Goal: Task Accomplishment & Management: Use online tool/utility

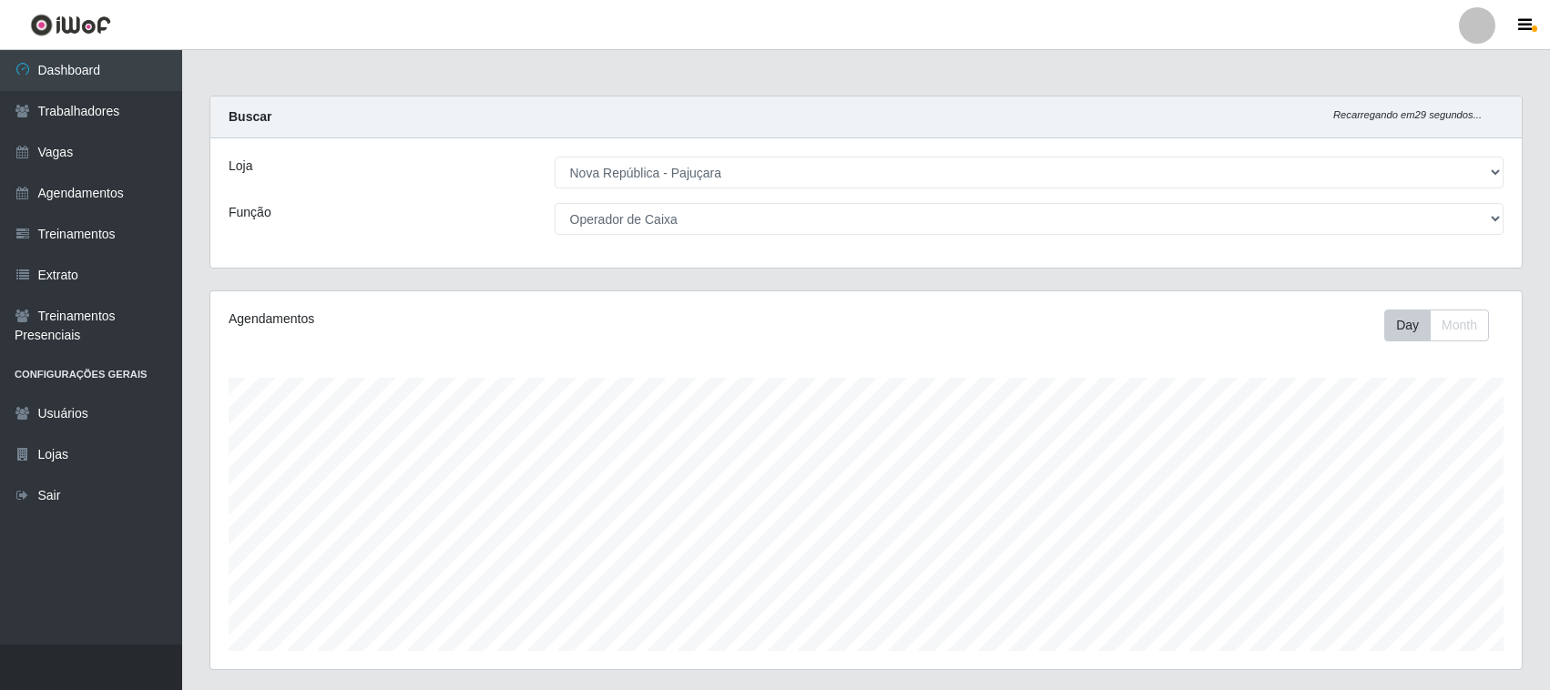
select select "65"
select select "22"
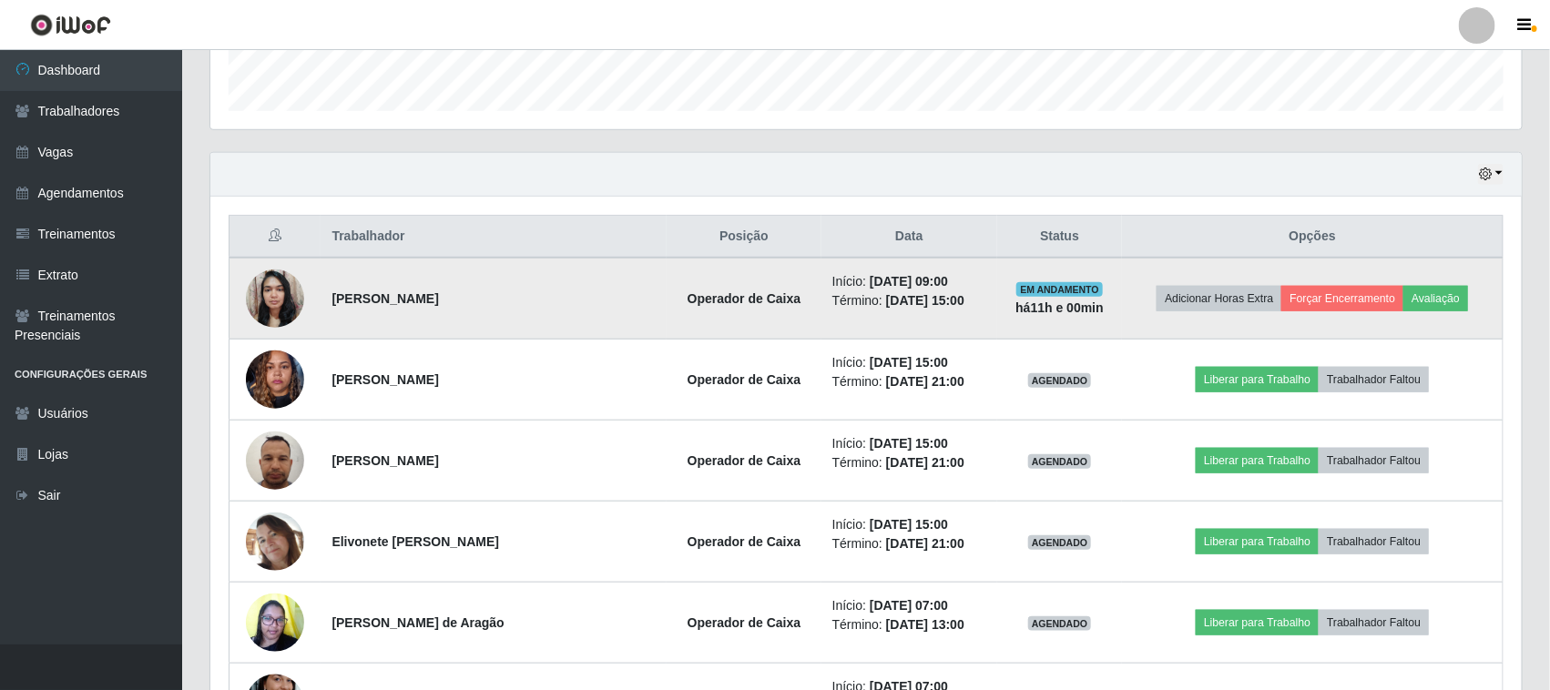
scroll to position [538, 0]
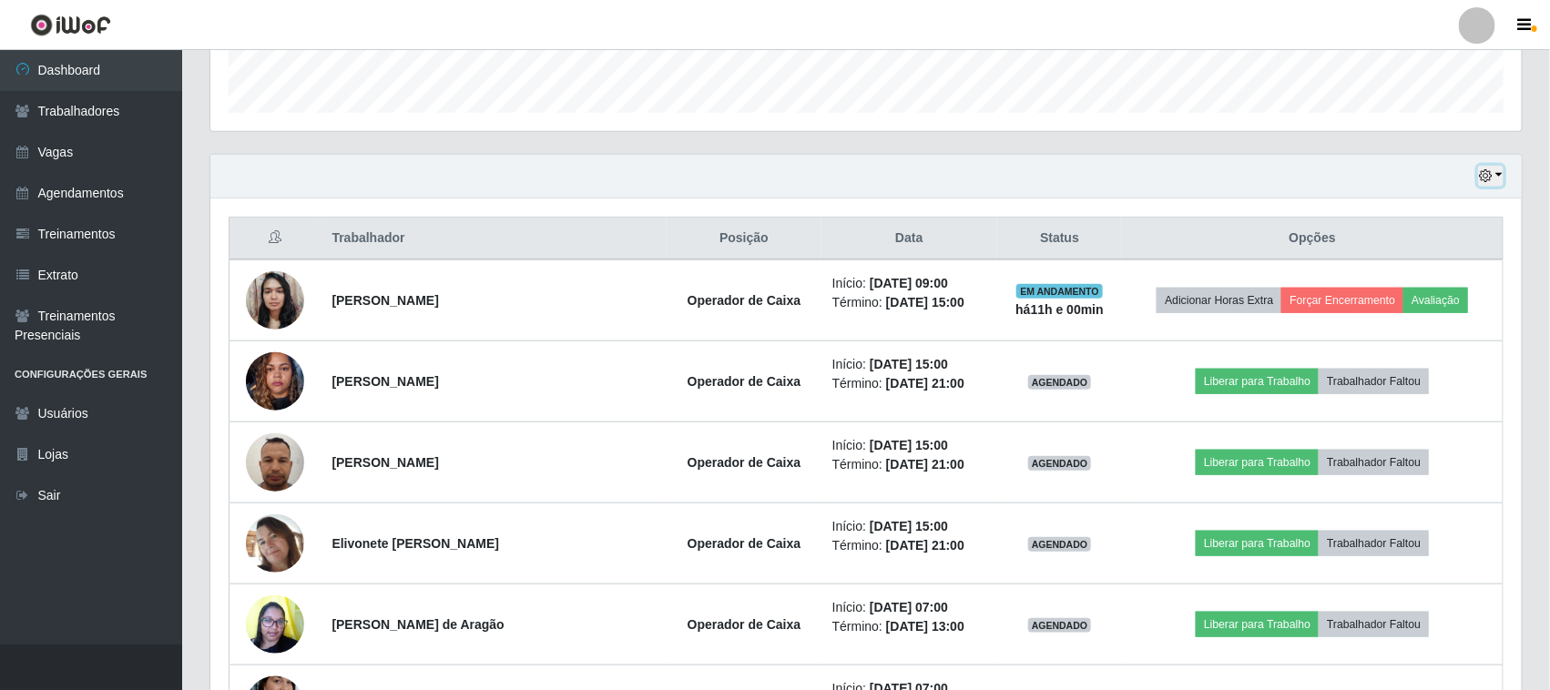
click at [1495, 179] on button "button" at bounding box center [1491, 176] width 26 height 21
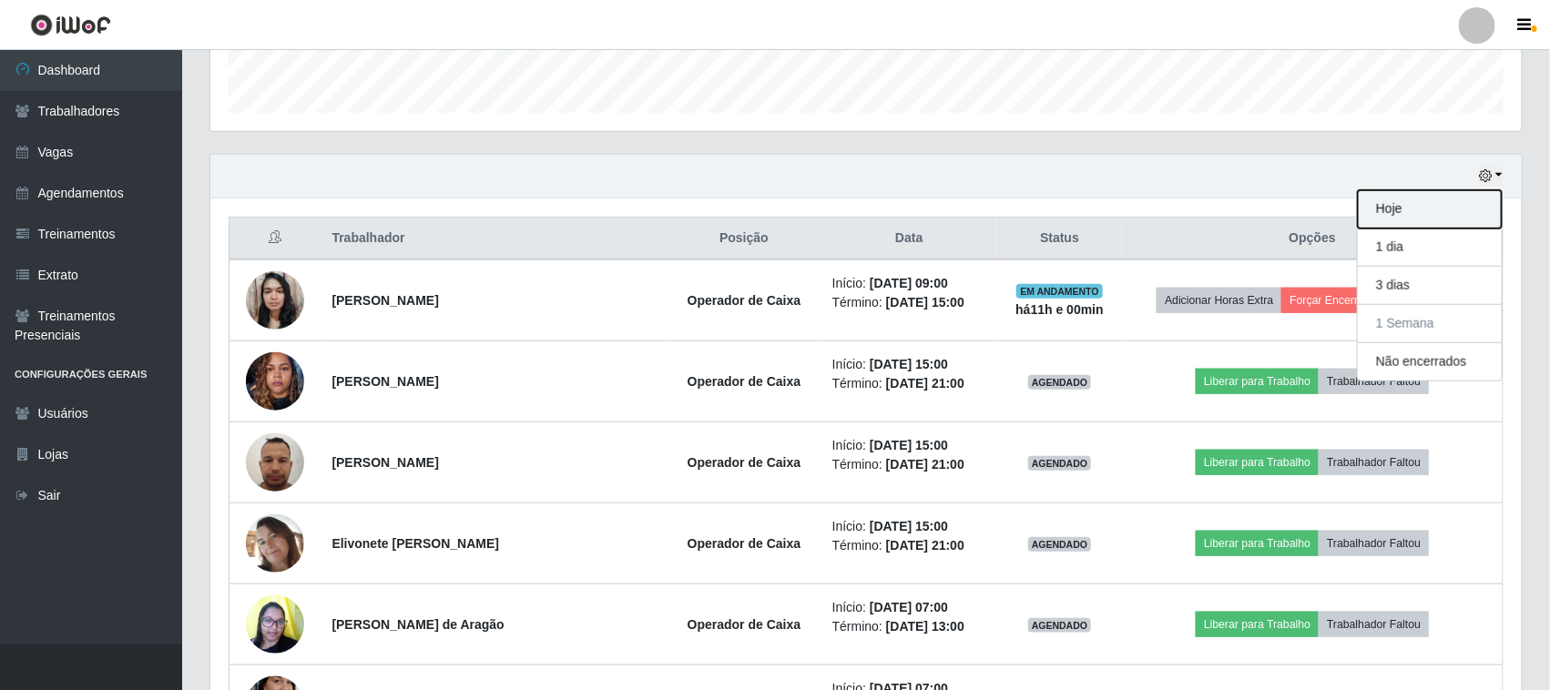
click at [1410, 217] on button "Hoje" at bounding box center [1430, 209] width 144 height 38
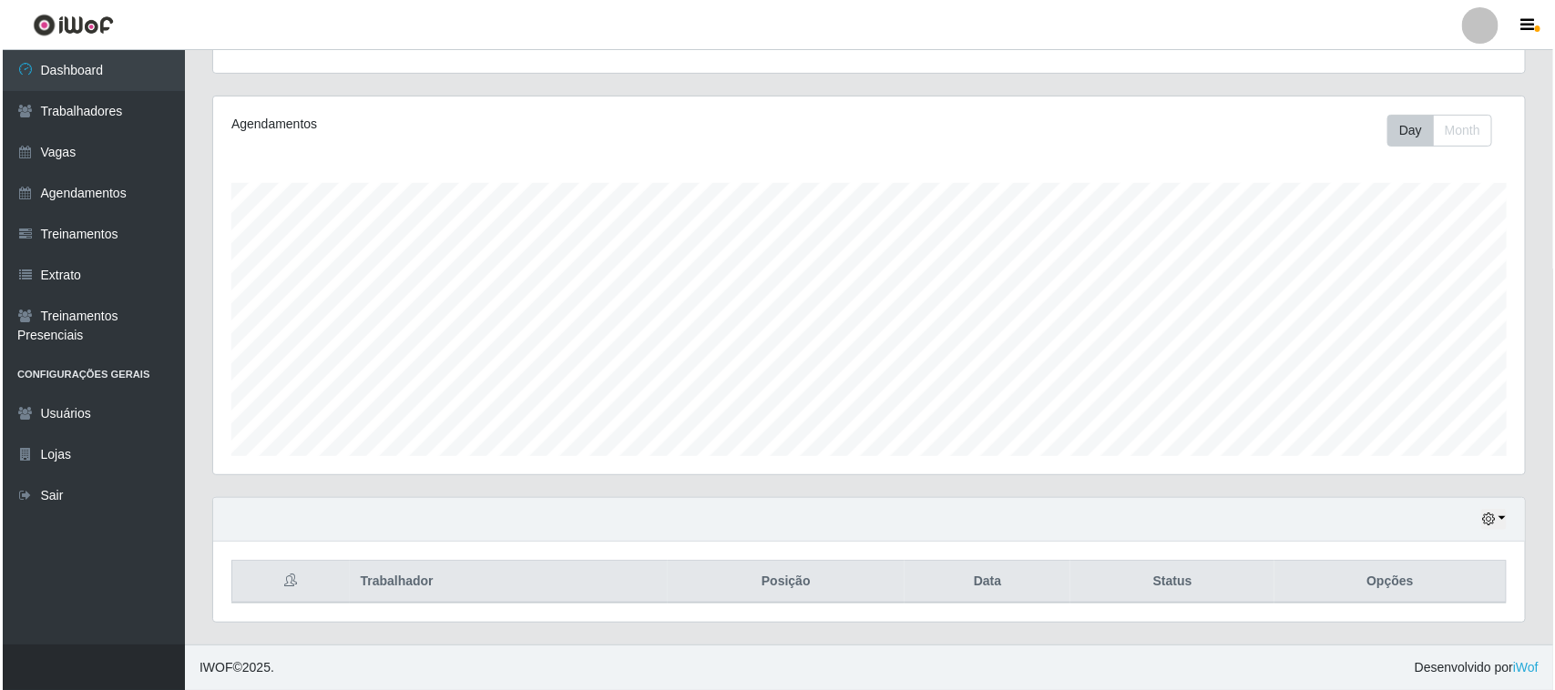
scroll to position [521, 0]
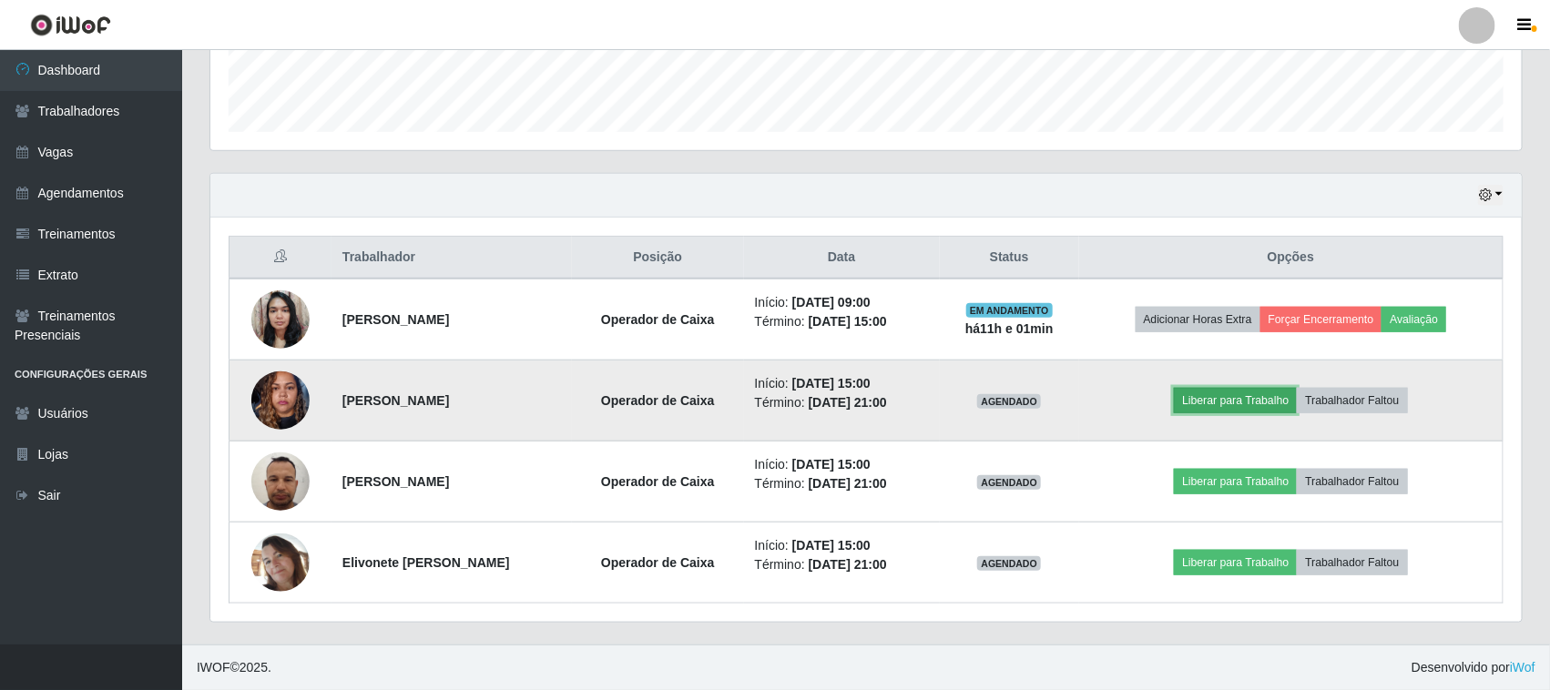
click at [1230, 394] on button "Liberar para Trabalho" at bounding box center [1235, 401] width 123 height 26
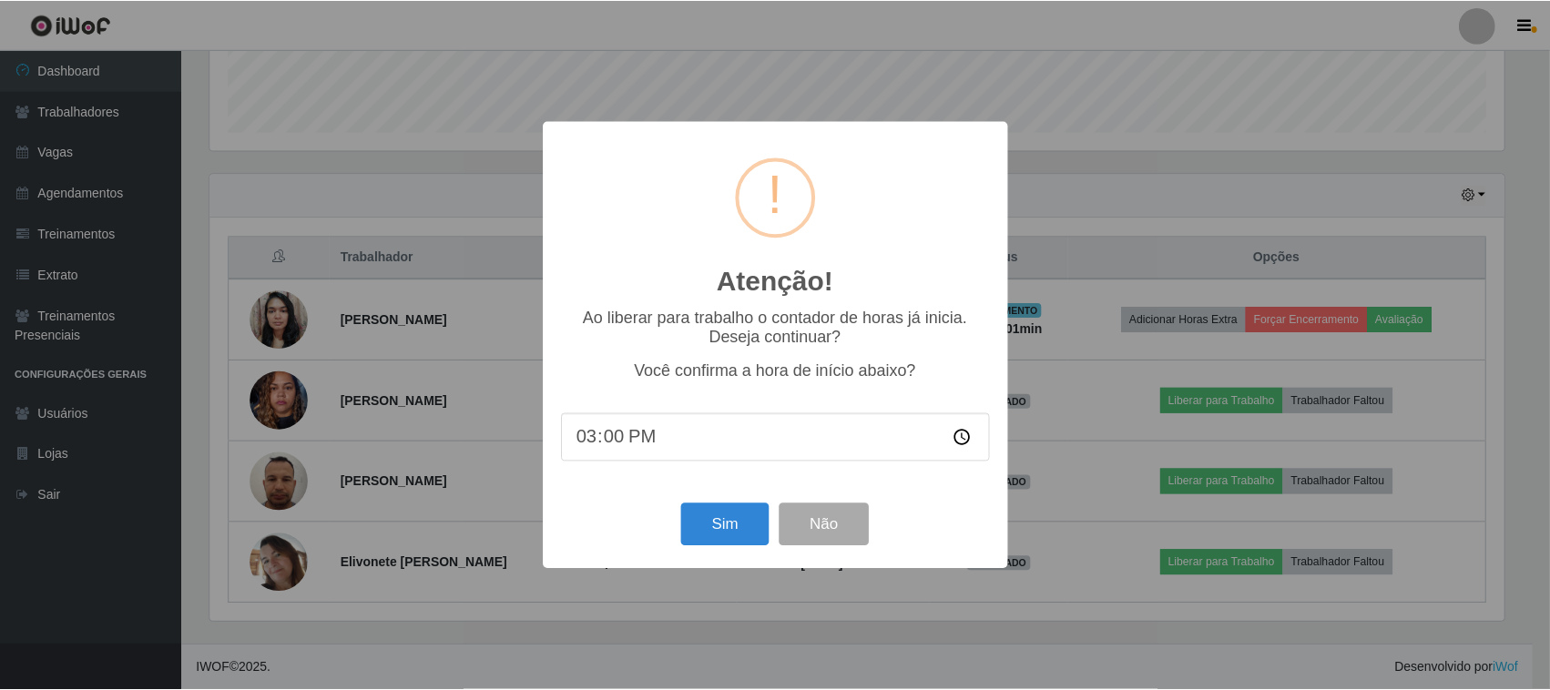
scroll to position [379, 1299]
click at [694, 520] on button "Sim" at bounding box center [727, 525] width 88 height 43
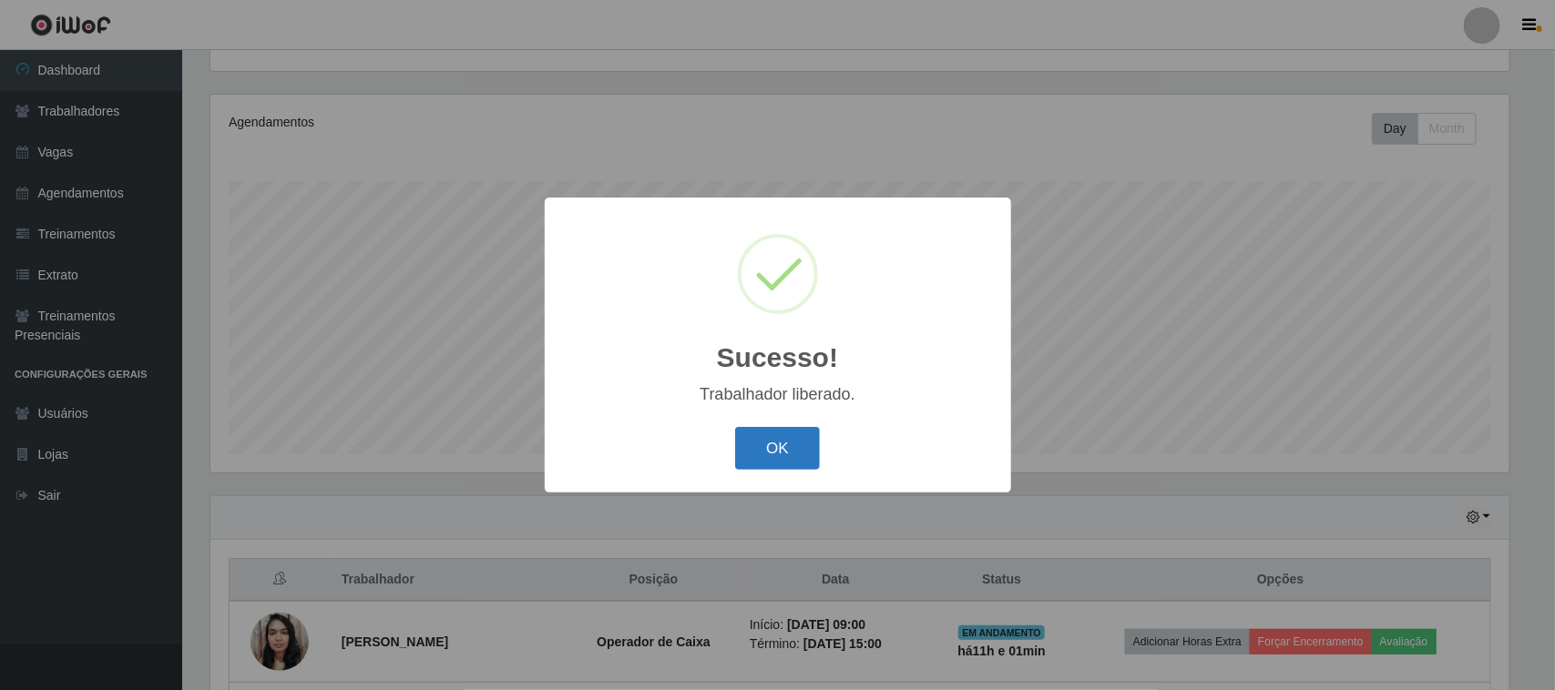
click at [776, 461] on button "OK" at bounding box center [777, 448] width 85 height 43
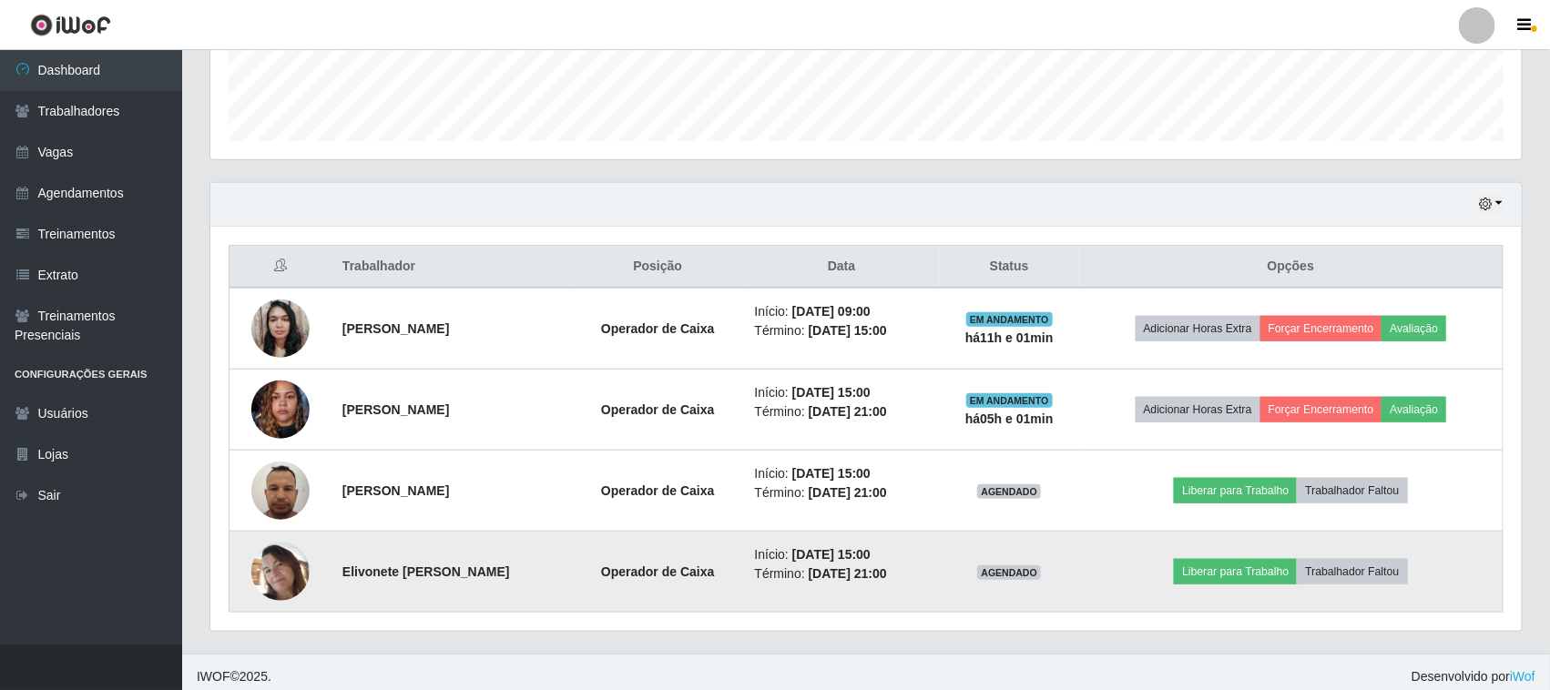
scroll to position [521, 0]
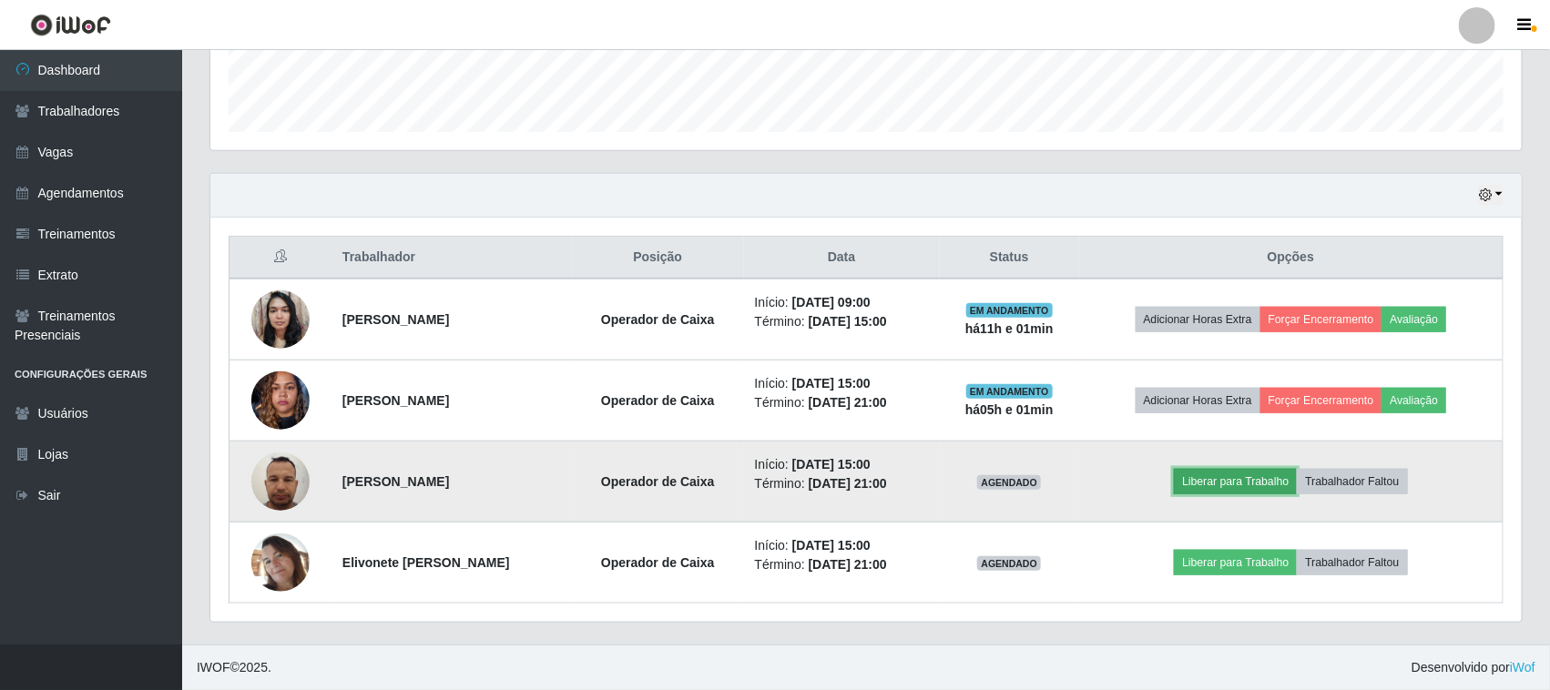
click at [1269, 485] on button "Liberar para Trabalho" at bounding box center [1235, 482] width 123 height 26
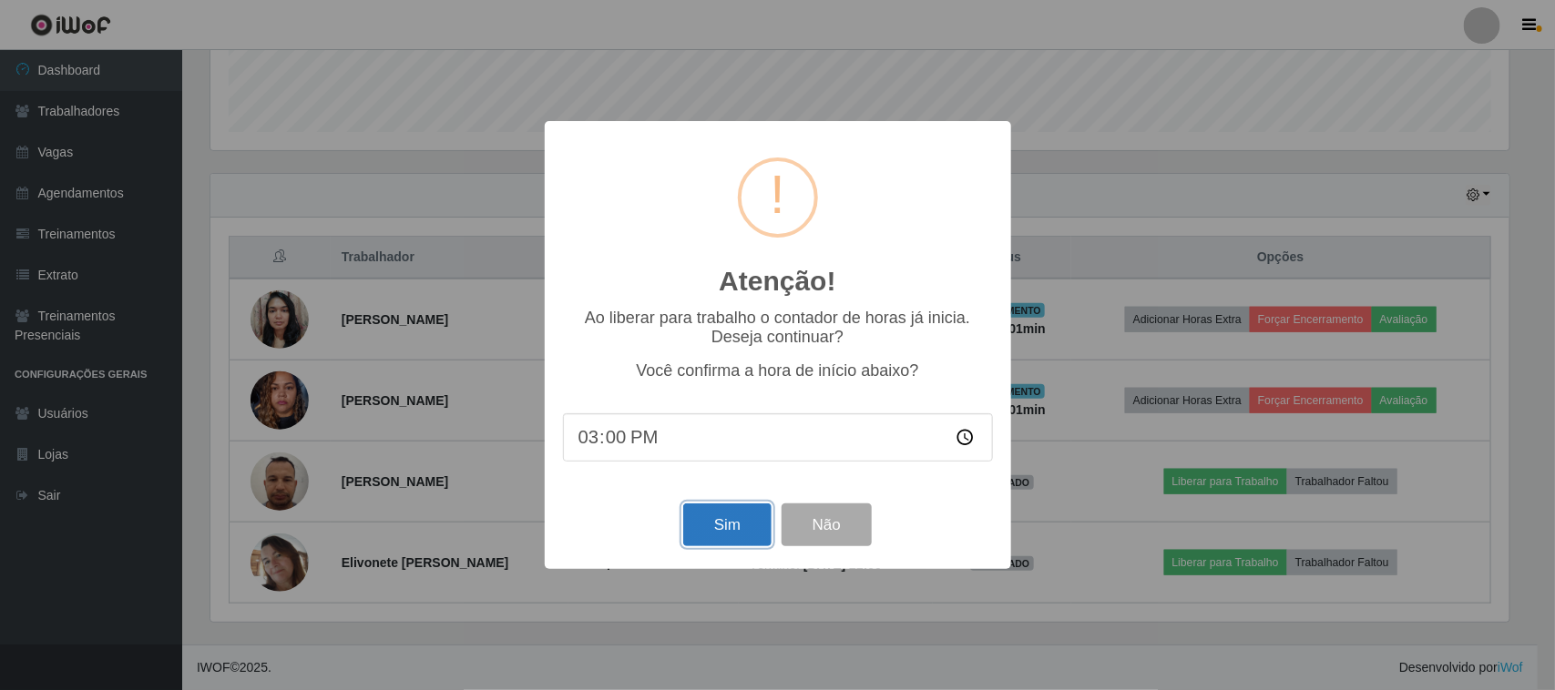
click at [698, 525] on button "Sim" at bounding box center [727, 525] width 88 height 43
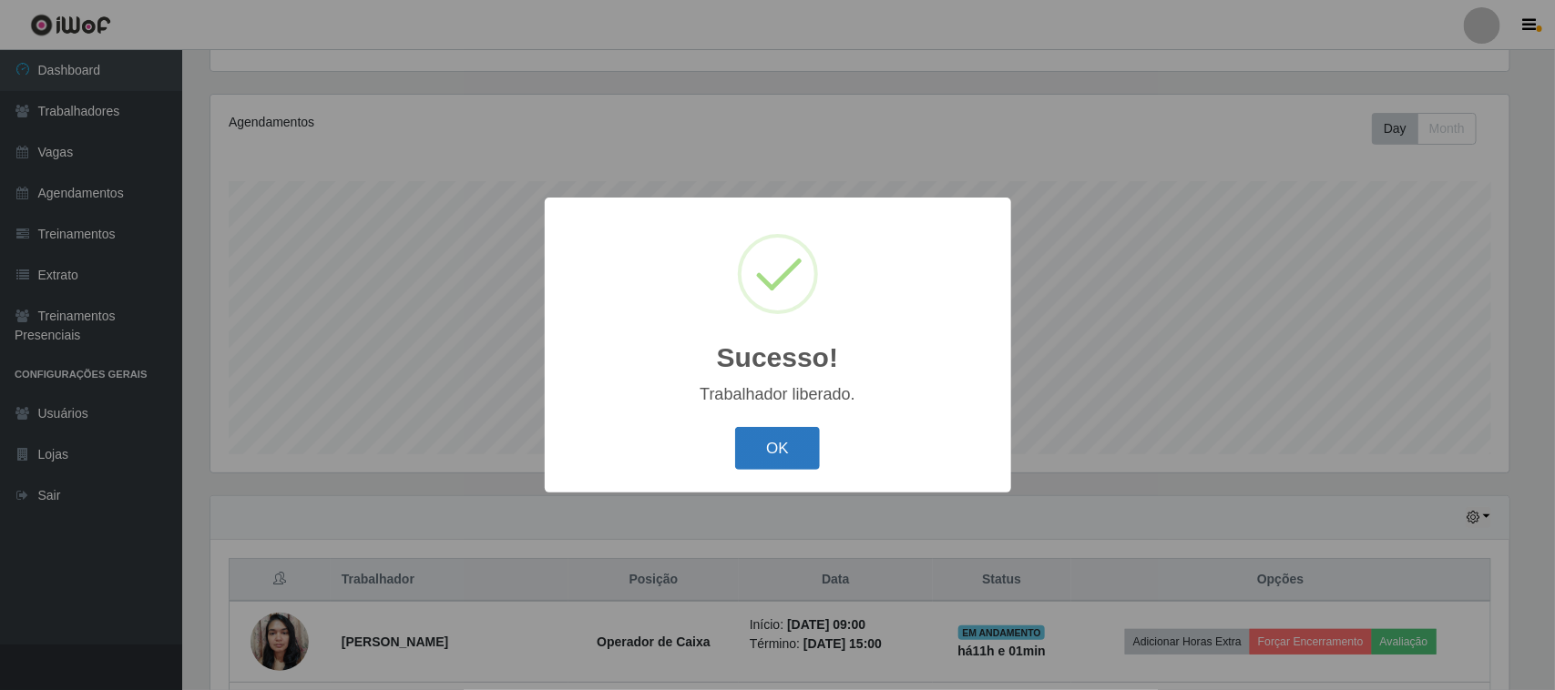
click at [792, 457] on button "OK" at bounding box center [777, 448] width 85 height 43
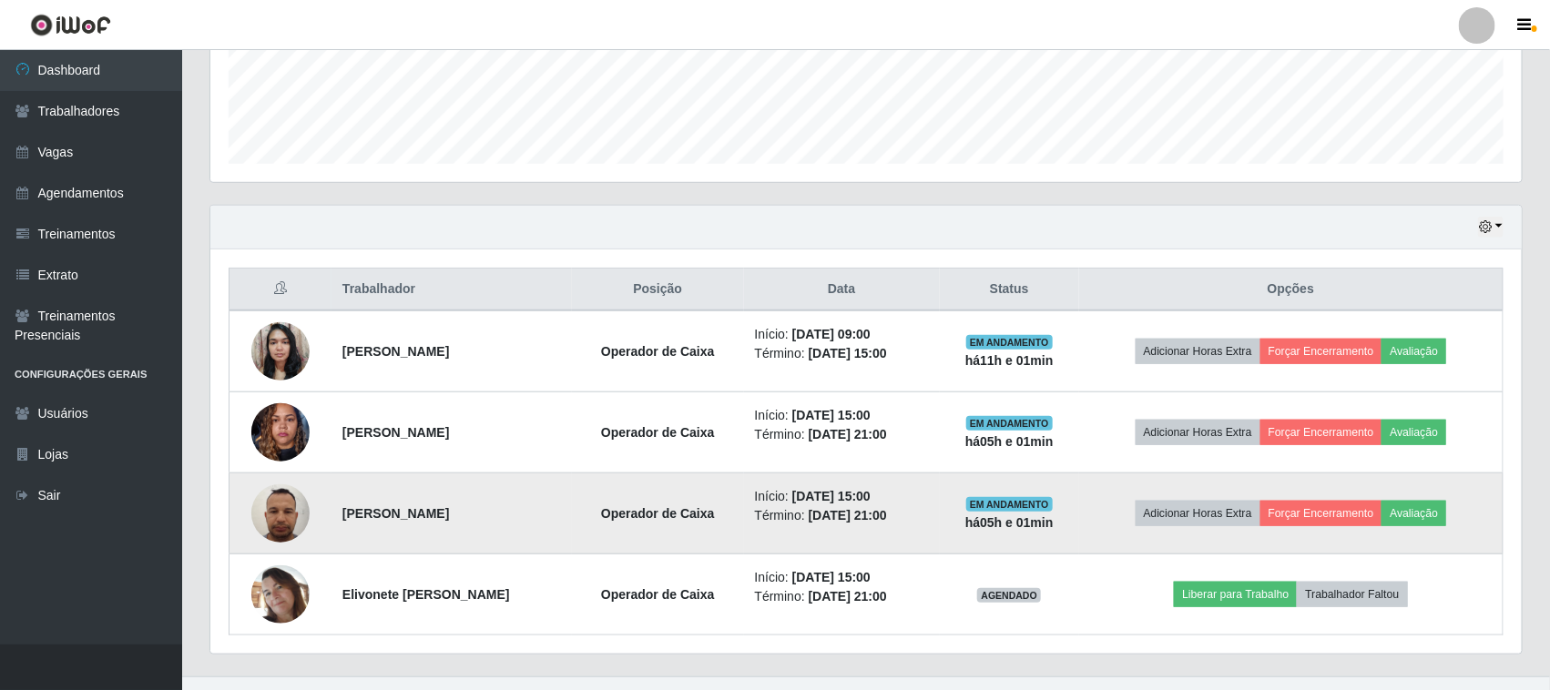
scroll to position [521, 0]
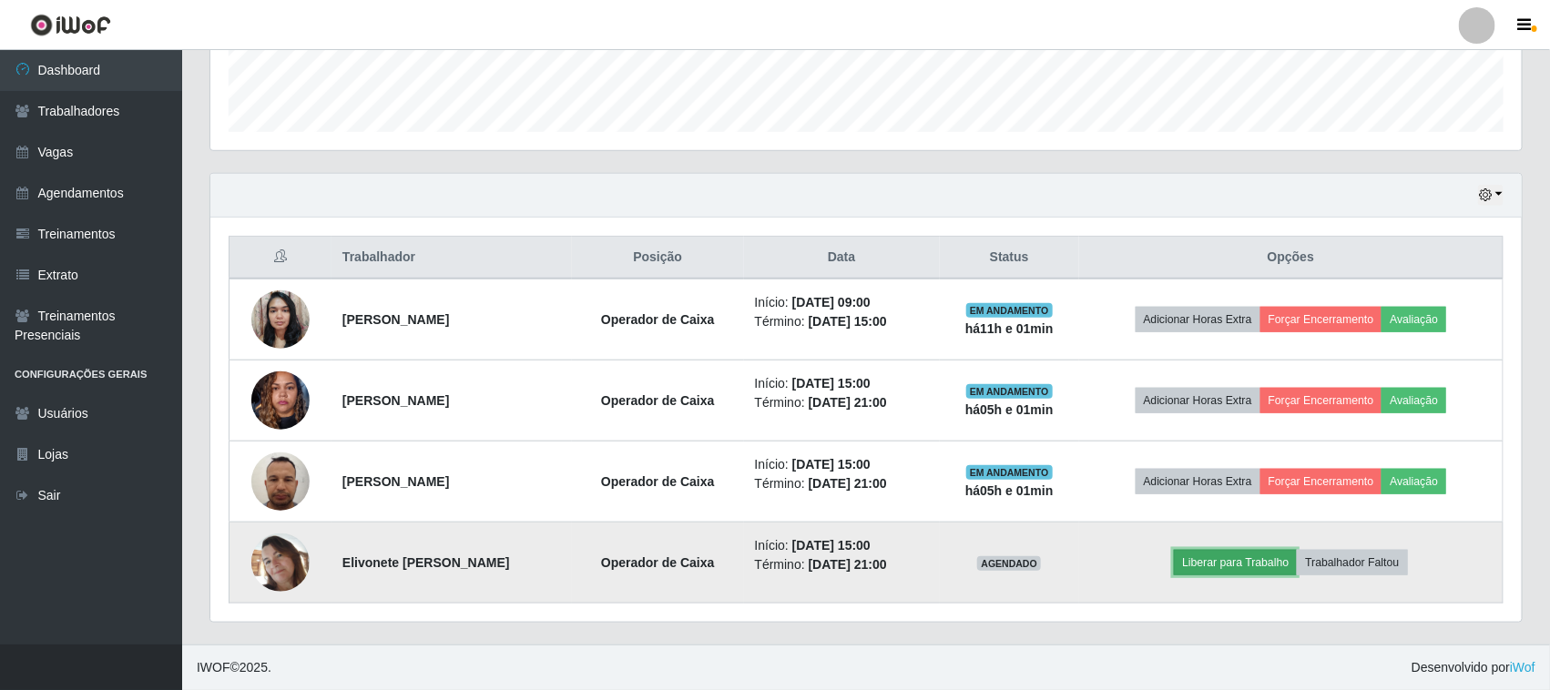
click at [1245, 557] on button "Liberar para Trabalho" at bounding box center [1235, 563] width 123 height 26
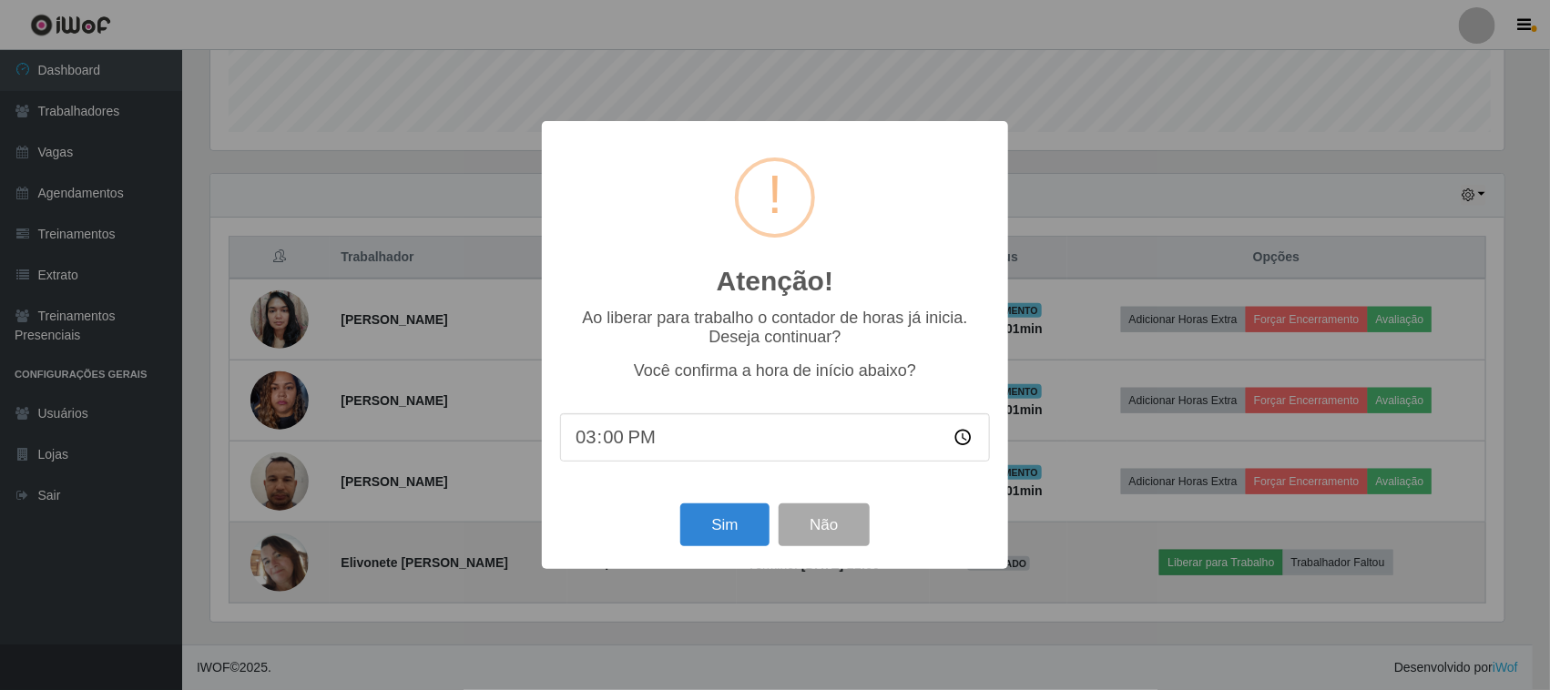
scroll to position [379, 1299]
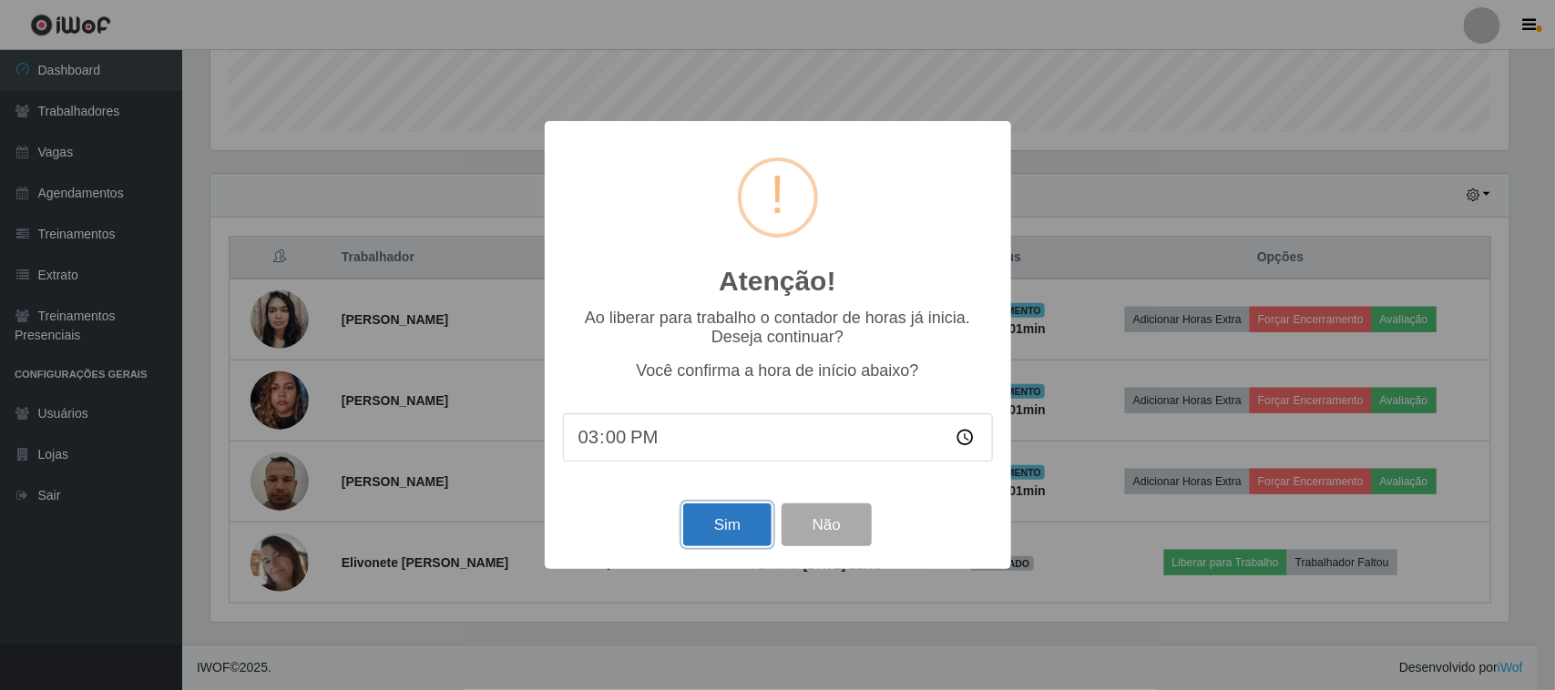
click at [730, 535] on button "Sim" at bounding box center [727, 525] width 88 height 43
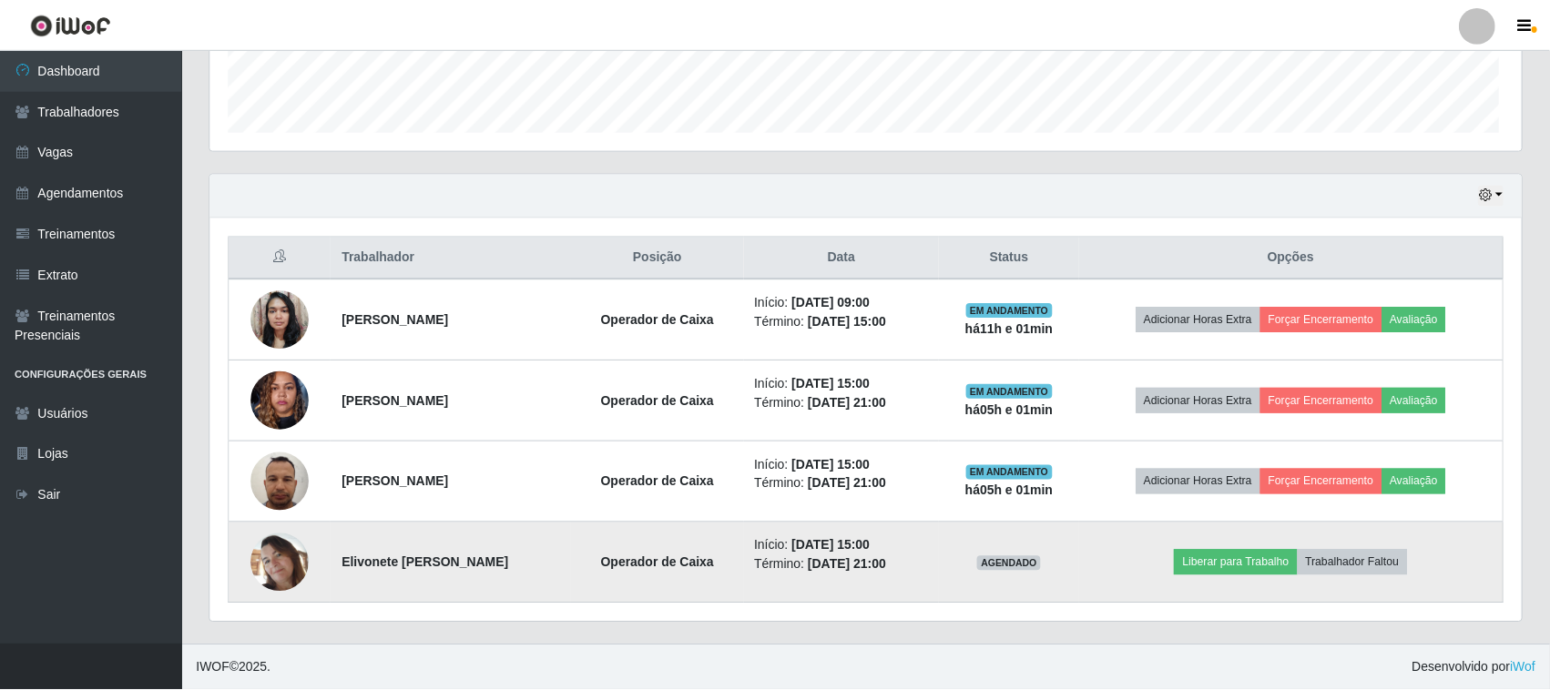
scroll to position [0, 0]
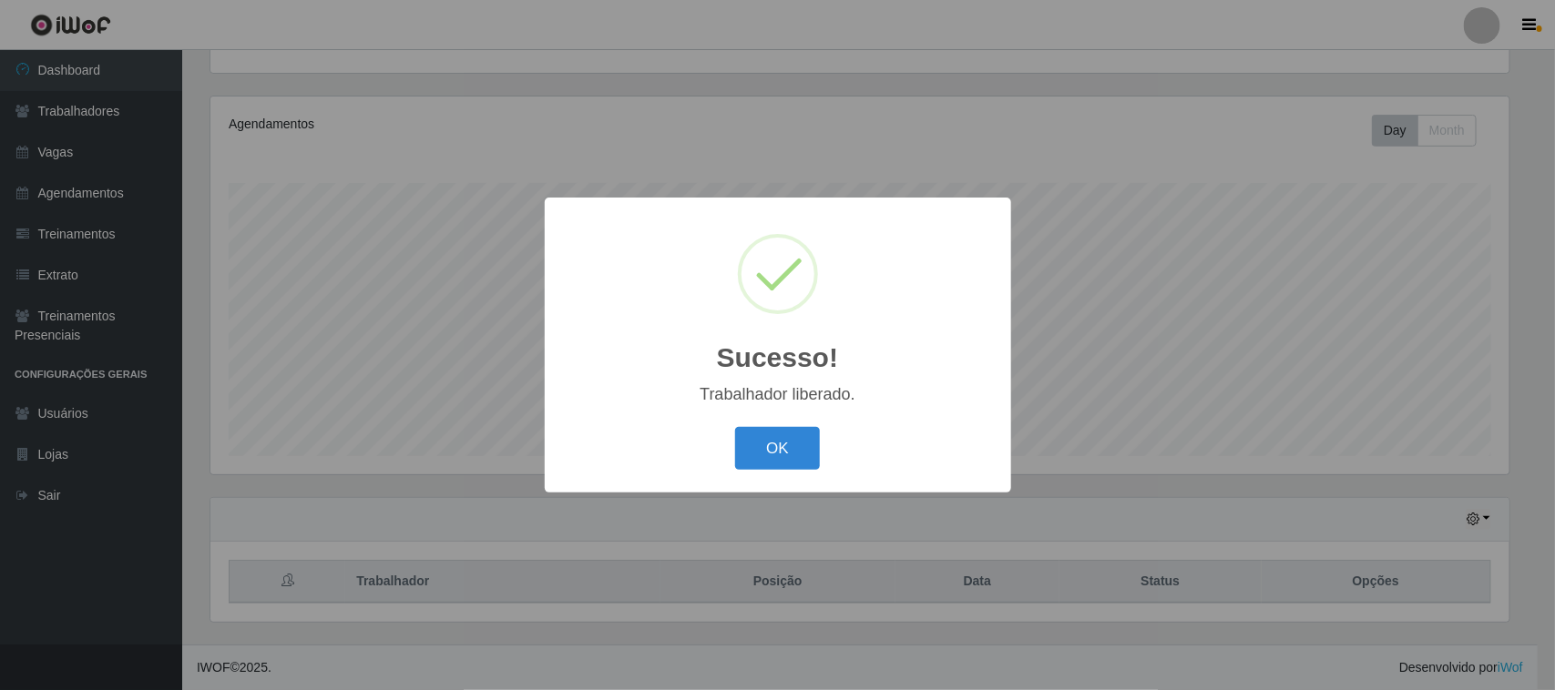
click at [802, 451] on button "OK" at bounding box center [777, 448] width 85 height 43
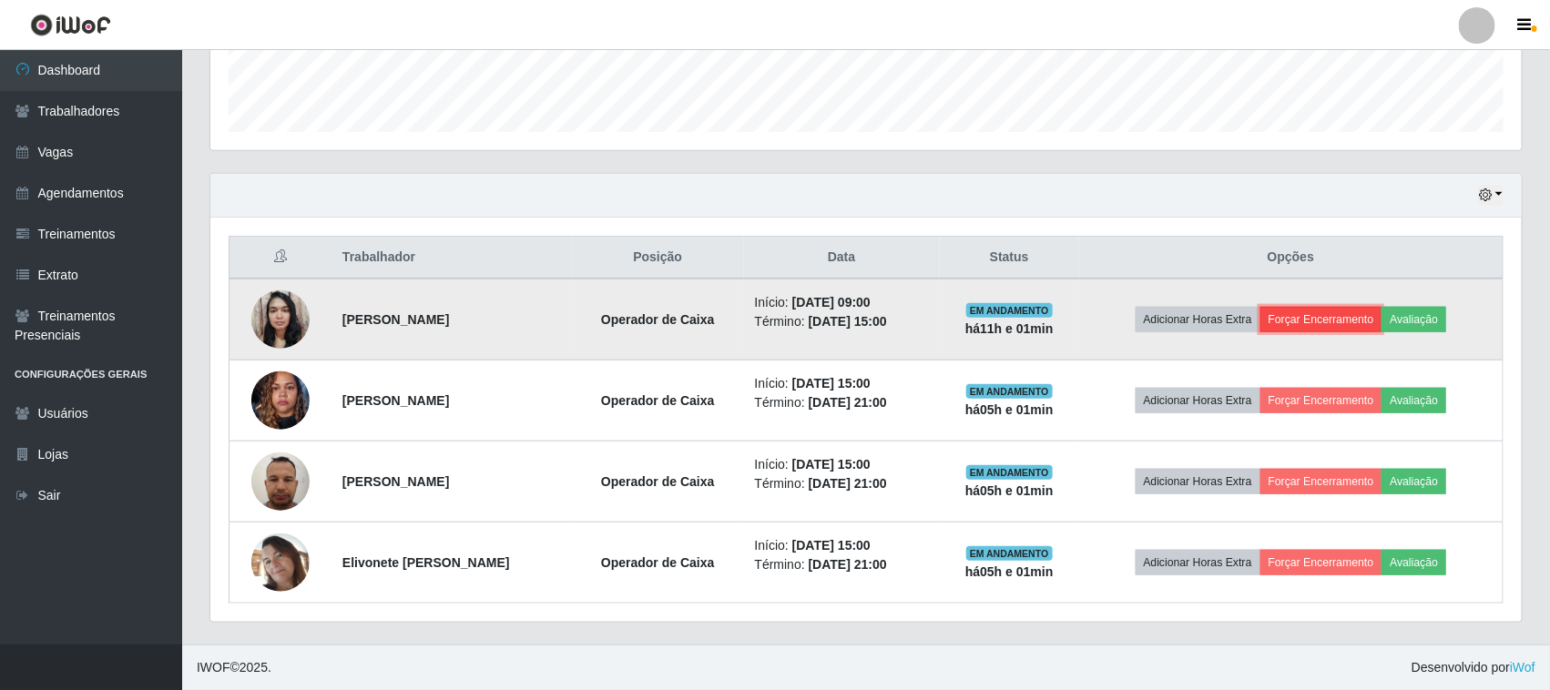
click at [1311, 314] on button "Forçar Encerramento" at bounding box center [1321, 320] width 122 height 26
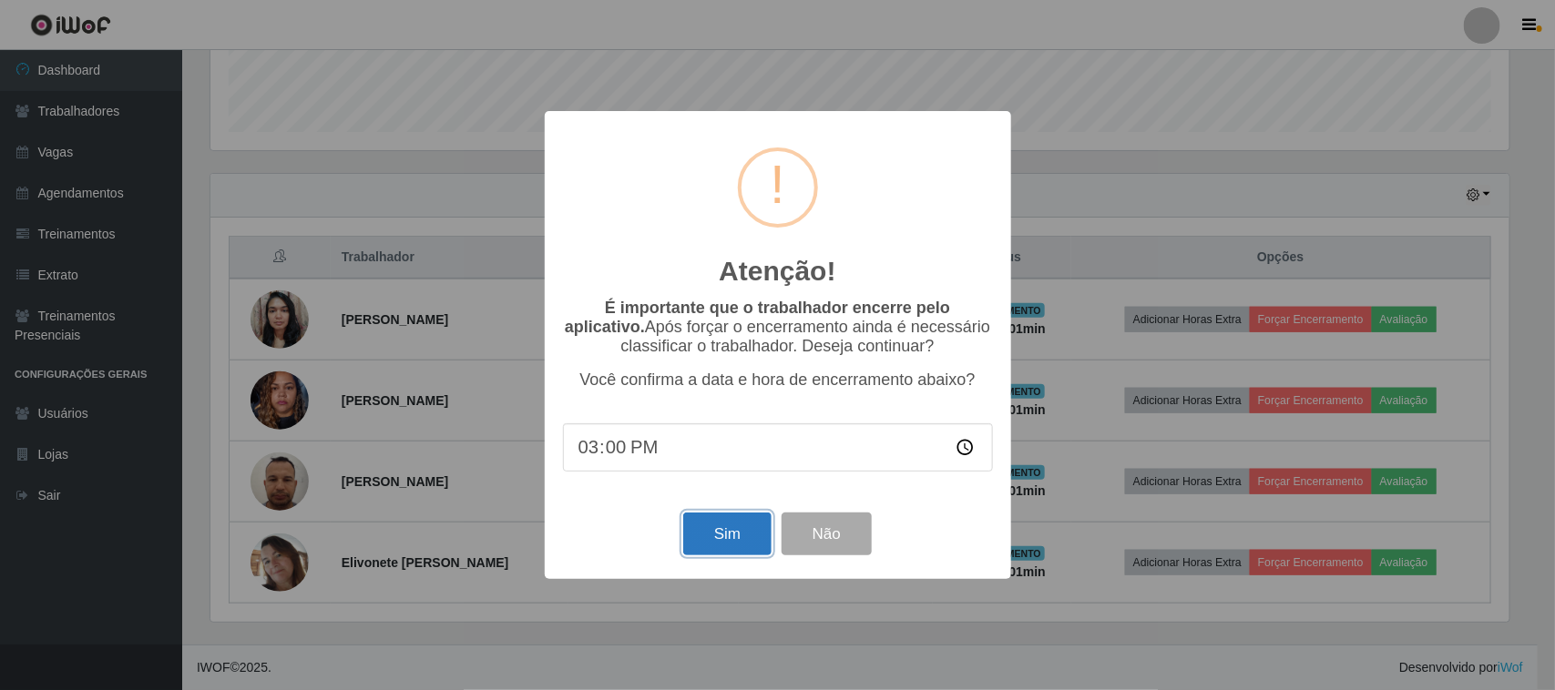
click at [742, 535] on button "Sim" at bounding box center [727, 534] width 88 height 43
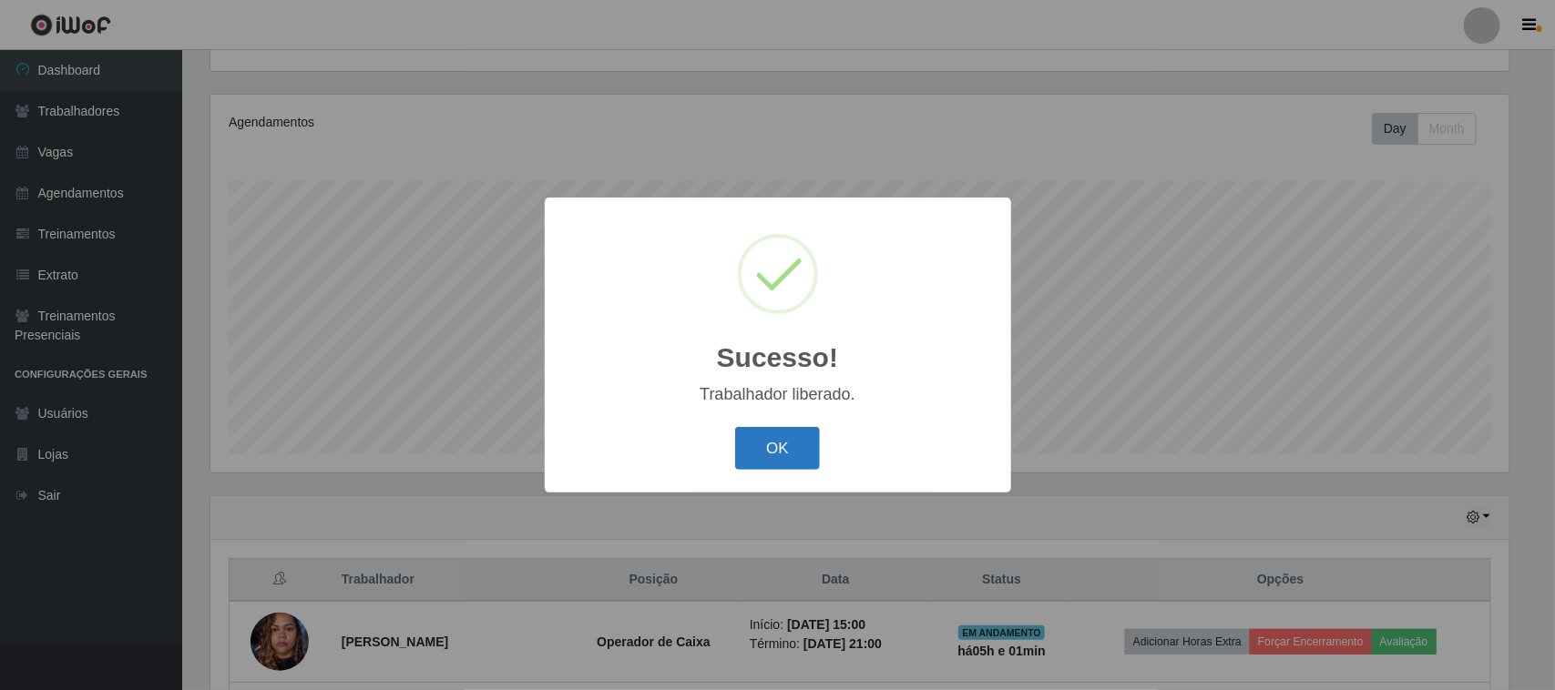
click at [783, 458] on button "OK" at bounding box center [777, 448] width 85 height 43
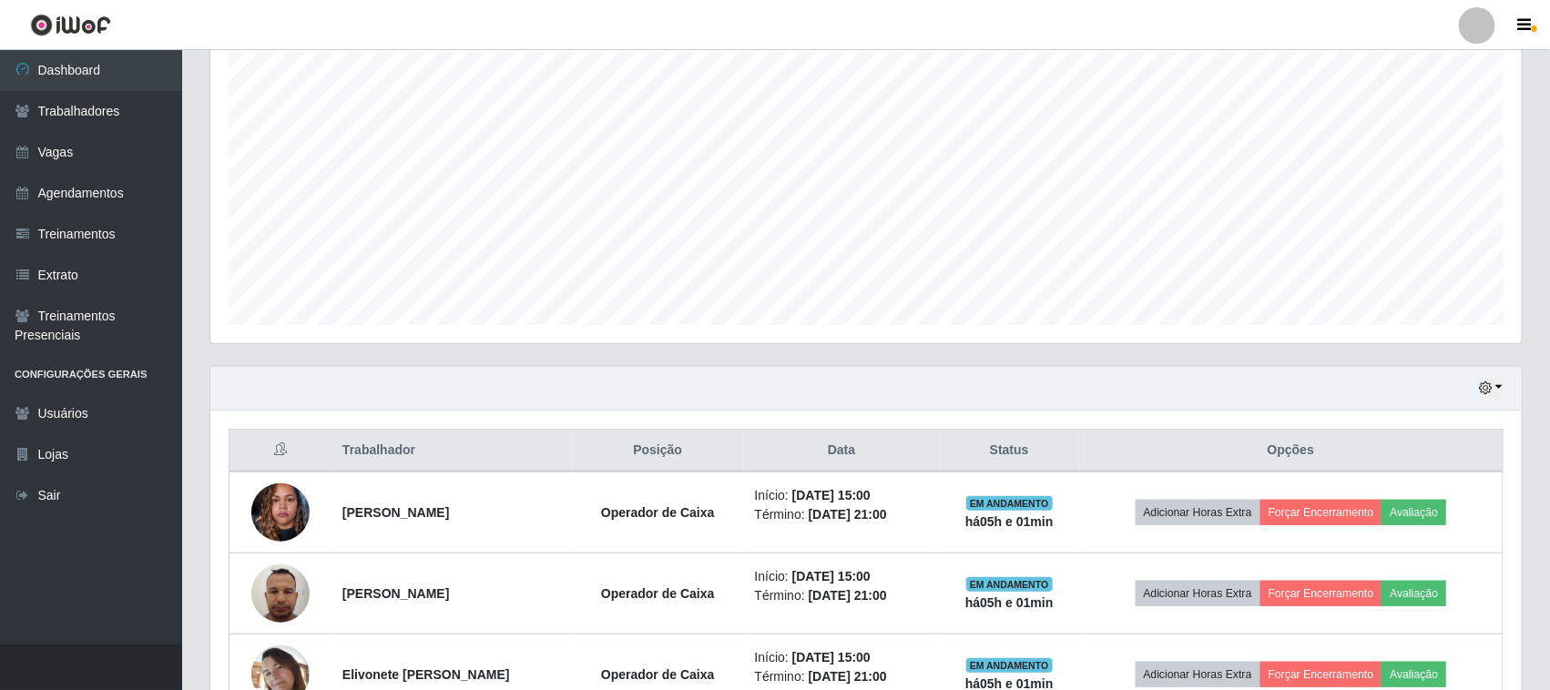
click at [1482, 378] on div "Hoje 1 dia 3 dias 1 Semana Não encerrados" at bounding box center [1491, 388] width 26 height 21
click at [1491, 388] on icon "button" at bounding box center [1485, 388] width 13 height 13
click at [1483, 384] on icon "button" at bounding box center [1485, 388] width 13 height 13
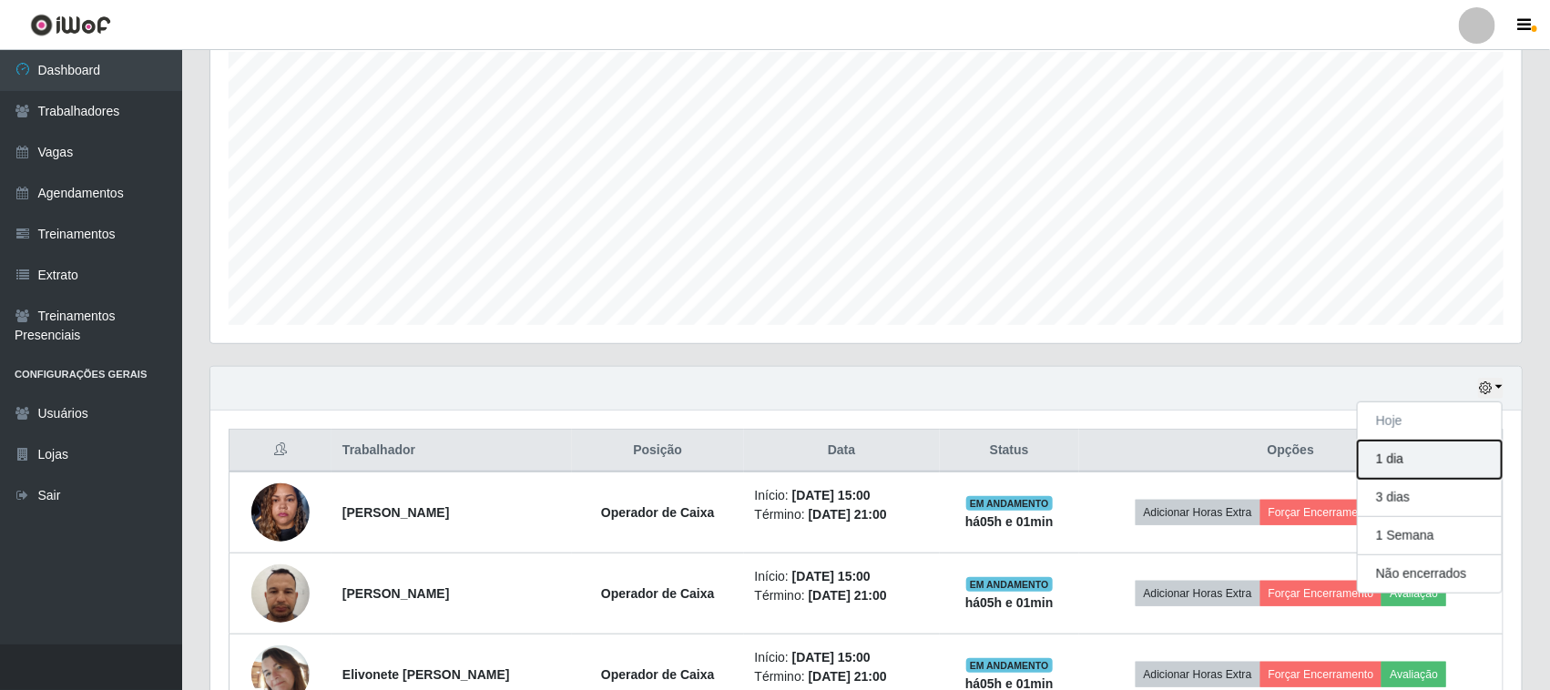
click at [1407, 451] on button "1 dia" at bounding box center [1430, 460] width 144 height 38
